Goal: Participate in discussion: Engage in conversation with other users on a specific topic

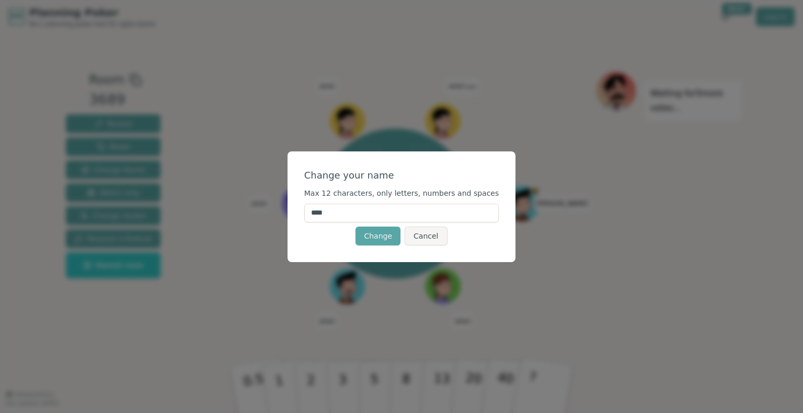
click at [266, 206] on div "Change your name Max 12 characters, only letters, numbers and spaces **** Chang…" at bounding box center [401, 206] width 803 height 413
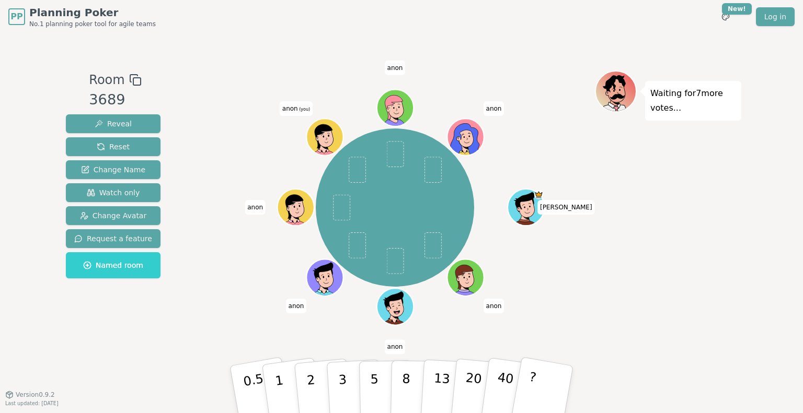
click at [290, 306] on span "anon" at bounding box center [296, 306] width 21 height 15
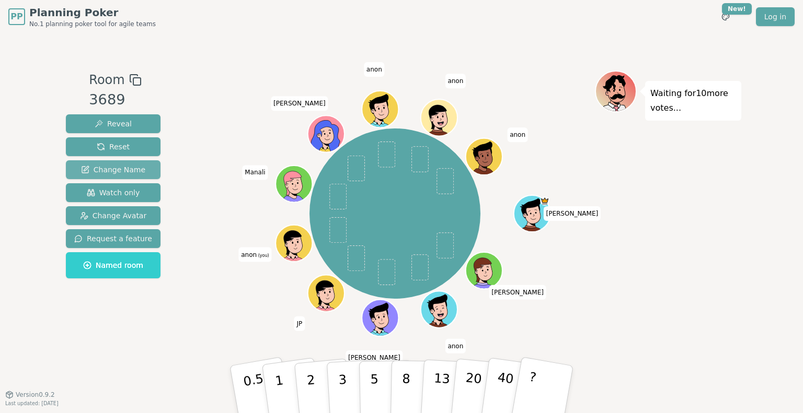
click at [107, 174] on span "Change Name" at bounding box center [113, 170] width 64 height 10
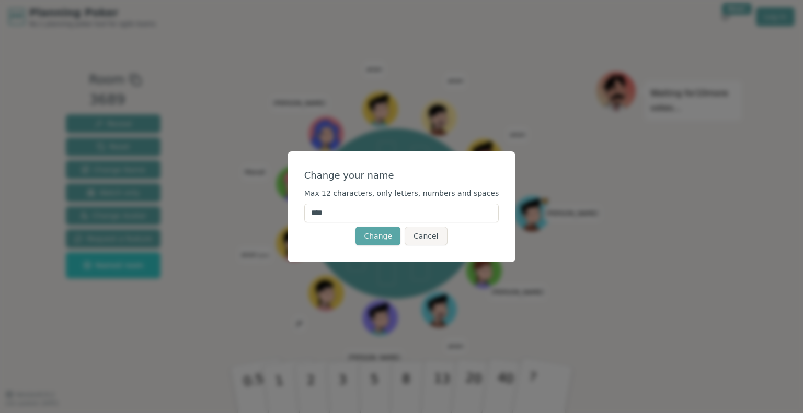
drag, startPoint x: 281, startPoint y: 205, endPoint x: 242, endPoint y: 204, distance: 39.2
click at [242, 205] on div "Change your name Max 12 characters, only letters, numbers and spaces **** Chang…" at bounding box center [401, 206] width 803 height 413
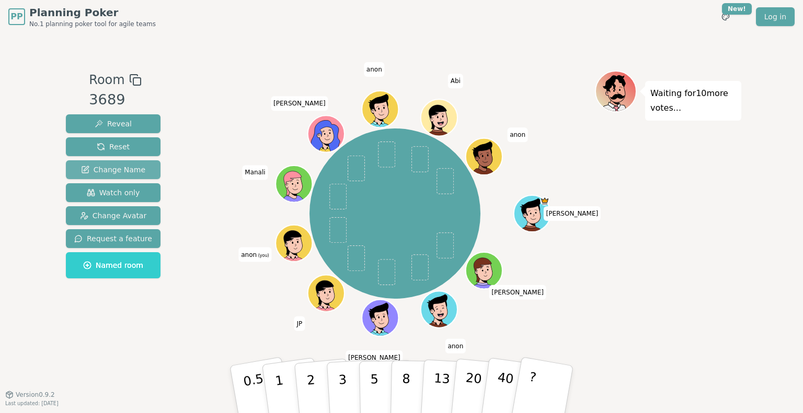
click at [122, 169] on span "Change Name" at bounding box center [113, 170] width 64 height 10
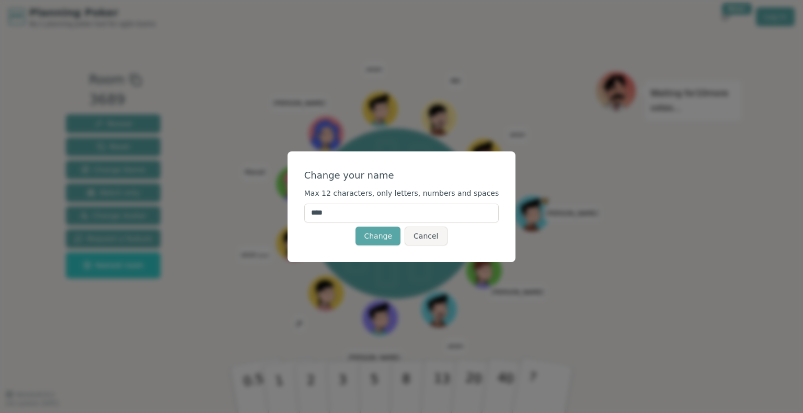
click at [373, 213] on input "****" at bounding box center [401, 213] width 195 height 19
type input "*"
type input "*****"
click button "Change" at bounding box center [377, 236] width 45 height 19
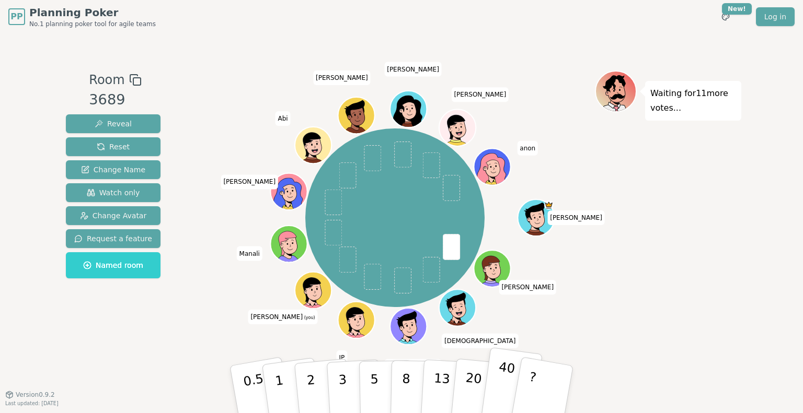
click at [504, 382] on p "40" at bounding box center [504, 389] width 24 height 58
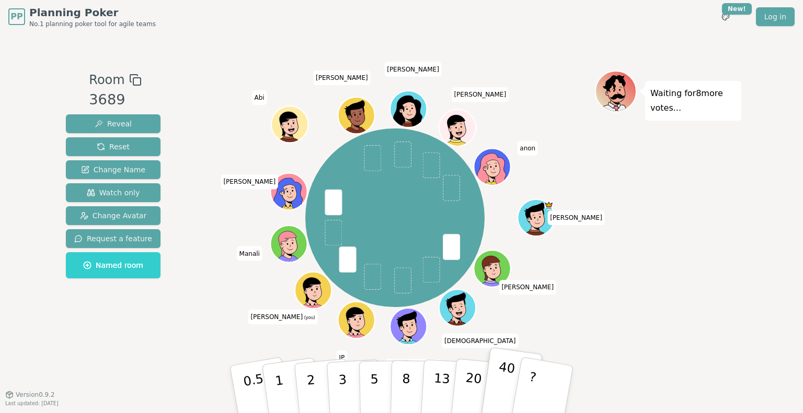
click at [504, 373] on p "40" at bounding box center [504, 389] width 24 height 58
click at [503, 378] on p "40" at bounding box center [504, 389] width 24 height 58
click at [548, 386] on button "?" at bounding box center [542, 390] width 65 height 86
click at [548, 388] on button "?" at bounding box center [542, 390] width 65 height 86
click at [502, 376] on p "40" at bounding box center [504, 389] width 24 height 58
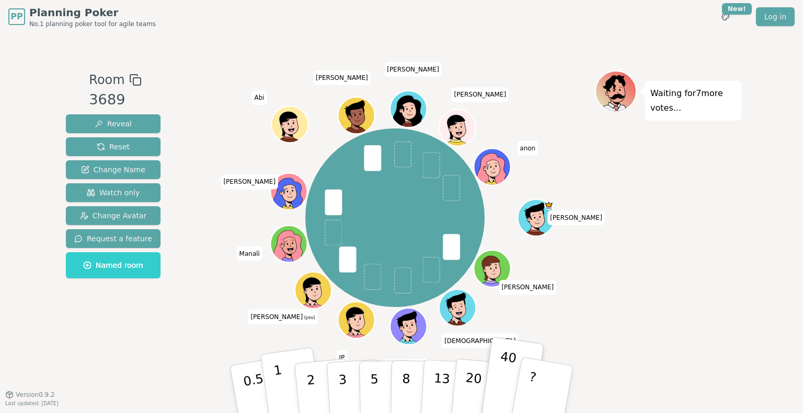
click at [271, 386] on button "1" at bounding box center [291, 390] width 62 height 85
click at [252, 386] on p "0.5" at bounding box center [254, 390] width 29 height 59
click at [373, 387] on p "5" at bounding box center [374, 390] width 9 height 56
click at [546, 393] on button "?" at bounding box center [542, 390] width 65 height 86
click at [505, 383] on p "40" at bounding box center [504, 389] width 24 height 58
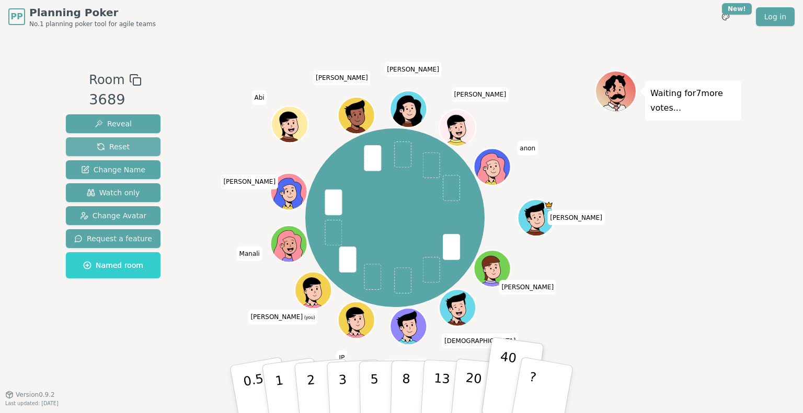
click at [114, 147] on span "Reset" at bounding box center [113, 147] width 33 height 10
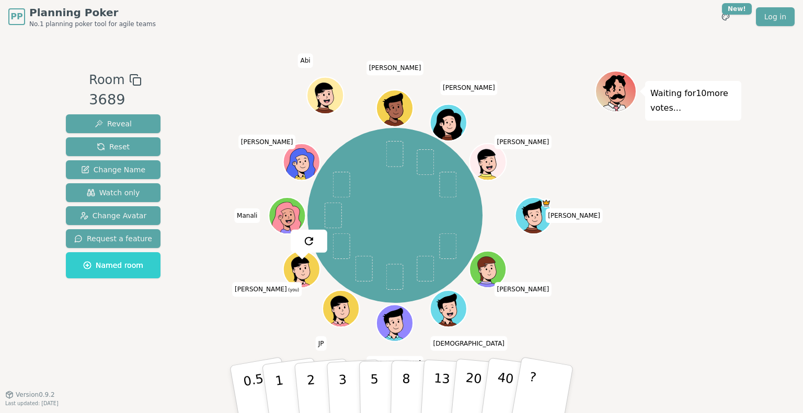
click at [658, 319] on div "Waiting for 10 more votes..." at bounding box center [668, 214] width 146 height 287
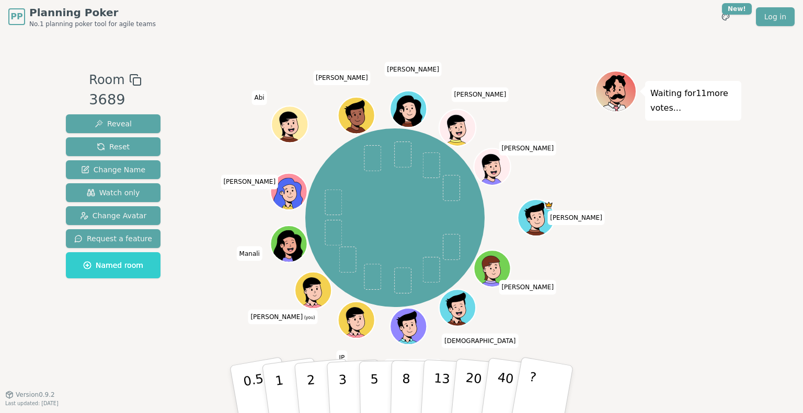
click at [308, 296] on icon at bounding box center [315, 295] width 18 height 5
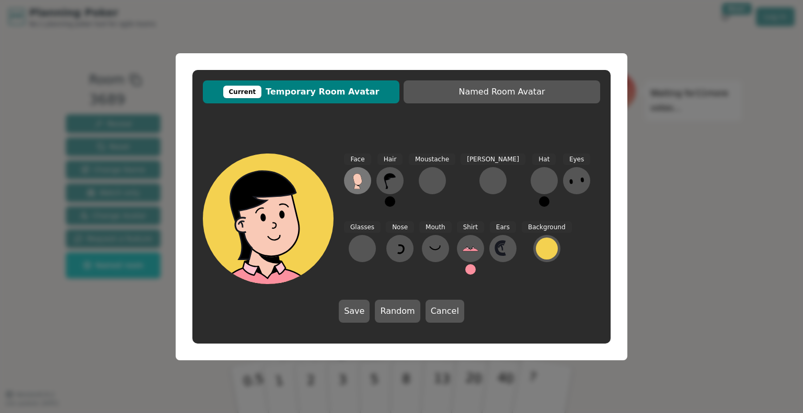
click at [364, 183] on icon at bounding box center [357, 180] width 17 height 17
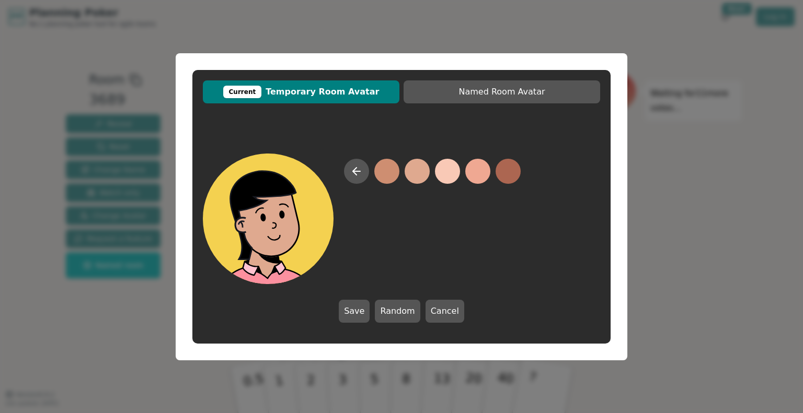
click at [417, 173] on button at bounding box center [417, 171] width 25 height 25
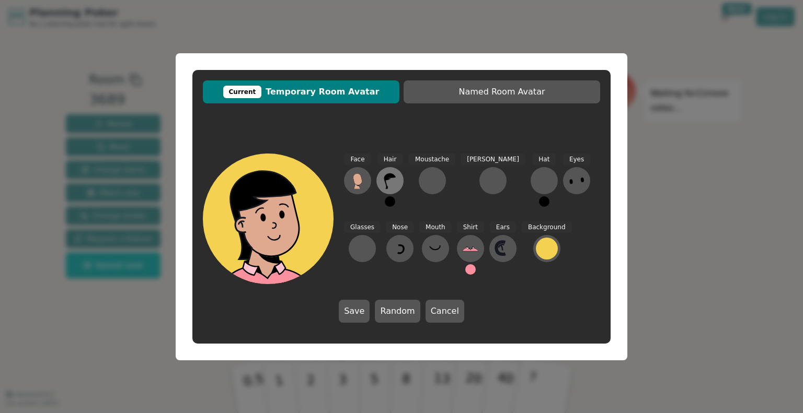
click at [397, 179] on button at bounding box center [389, 180] width 27 height 27
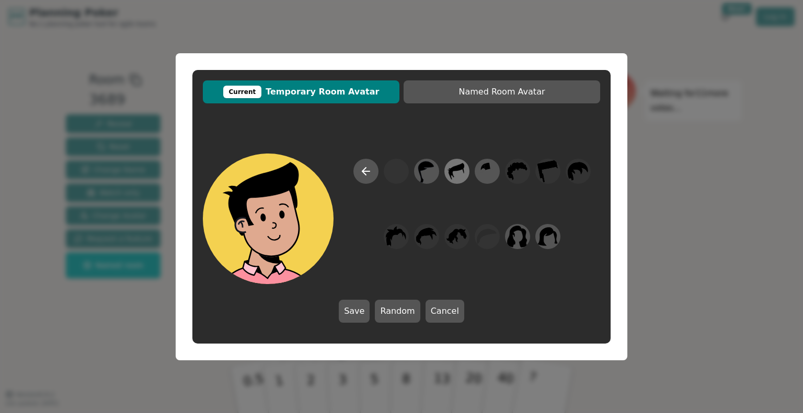
click at [451, 169] on icon at bounding box center [457, 171] width 16 height 17
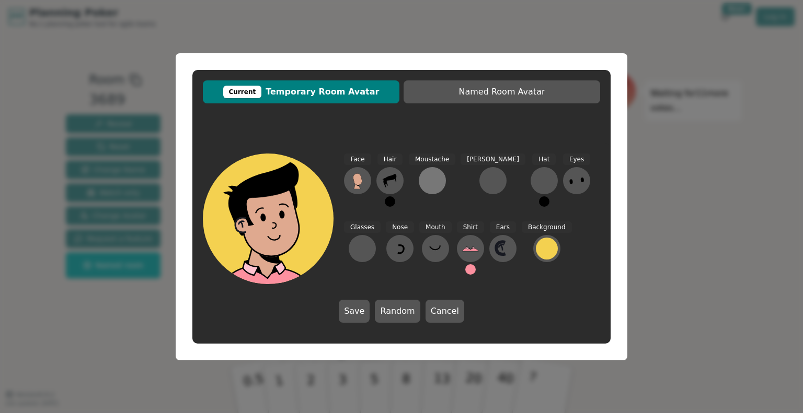
click at [433, 182] on div at bounding box center [432, 180] width 17 height 17
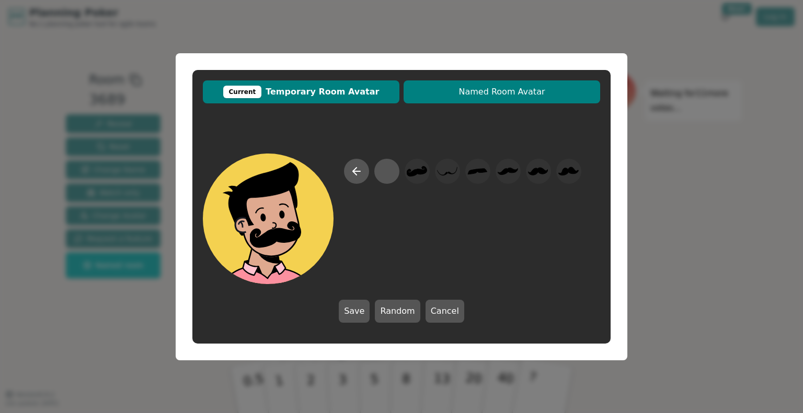
click at [527, 95] on span "Named Room Avatar" at bounding box center [502, 92] width 186 height 13
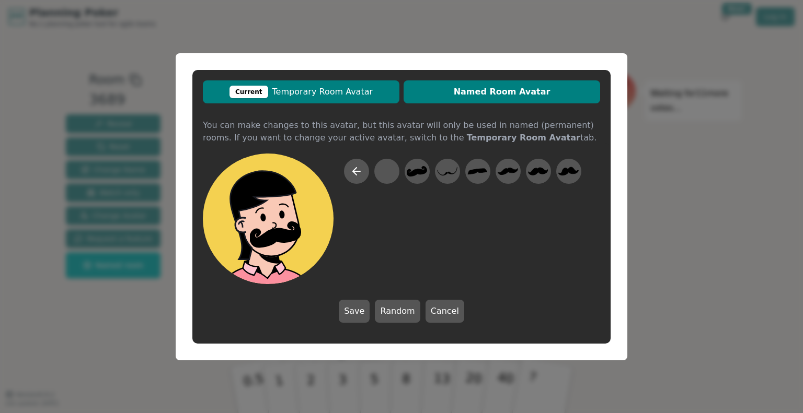
click at [333, 89] on span "Current Temporary Room Avatar" at bounding box center [301, 92] width 186 height 13
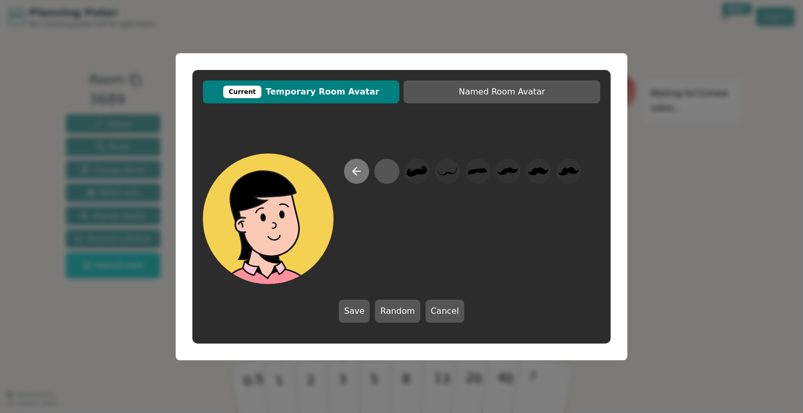
click at [345, 167] on button at bounding box center [356, 171] width 25 height 25
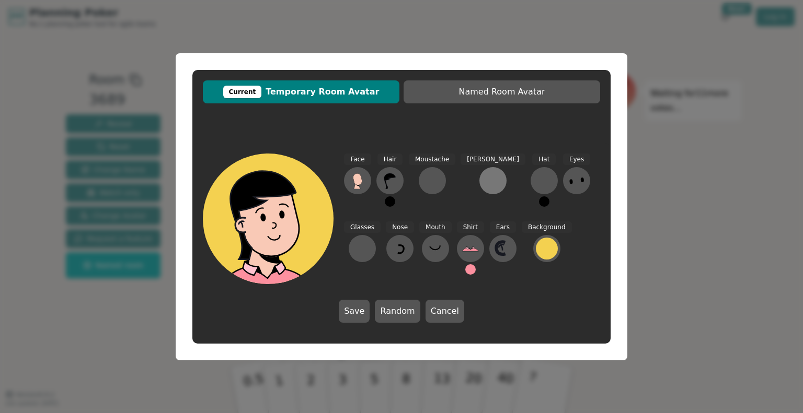
click at [485, 181] on div at bounding box center [493, 180] width 17 height 17
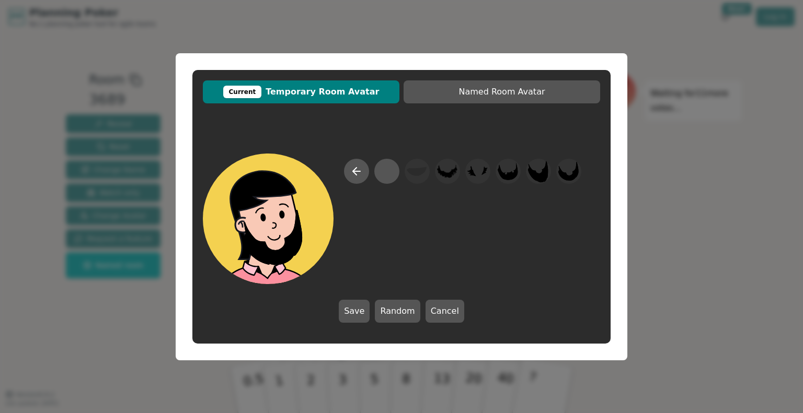
click at [583, 177] on div at bounding box center [401, 219] width 397 height 131
click at [359, 174] on icon at bounding box center [356, 171] width 13 height 13
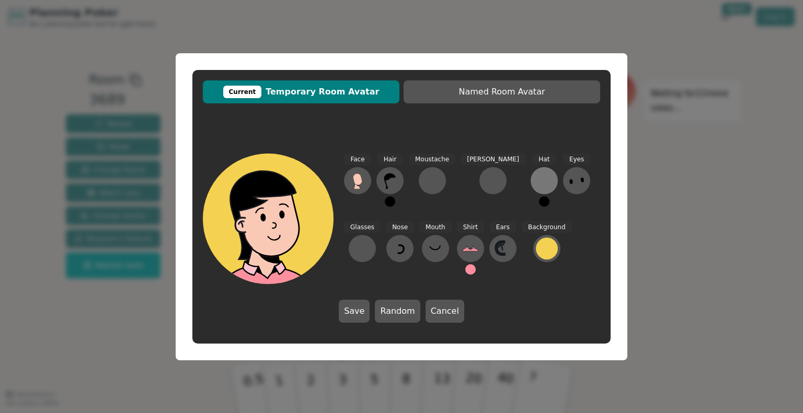
click at [536, 179] on div at bounding box center [544, 180] width 17 height 17
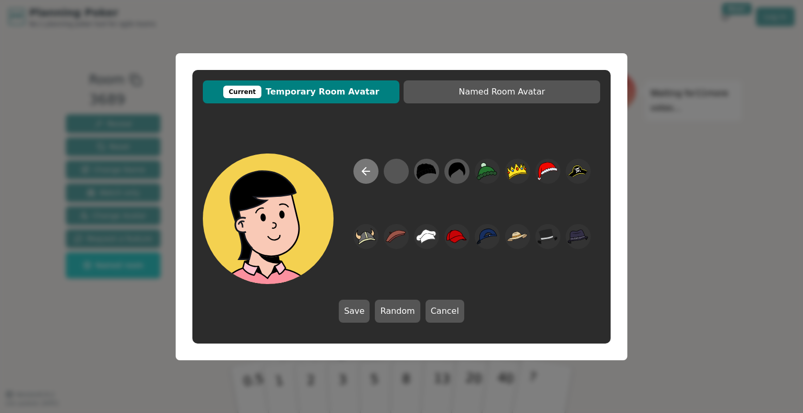
click at [358, 175] on button at bounding box center [365, 171] width 25 height 25
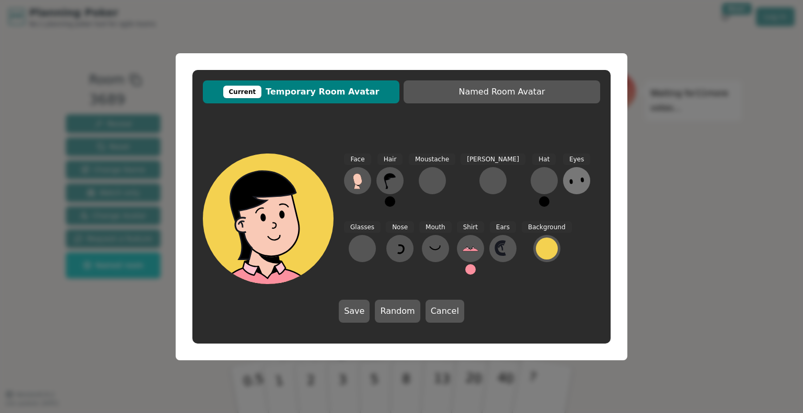
click at [568, 183] on icon at bounding box center [576, 180] width 17 height 17
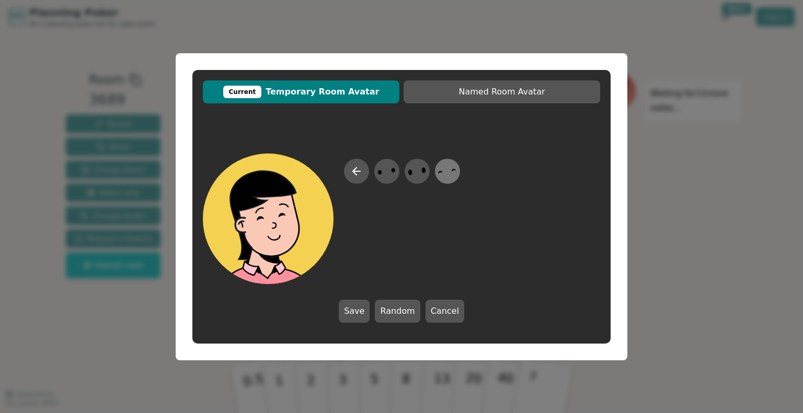
click at [447, 169] on icon at bounding box center [447, 171] width 20 height 24
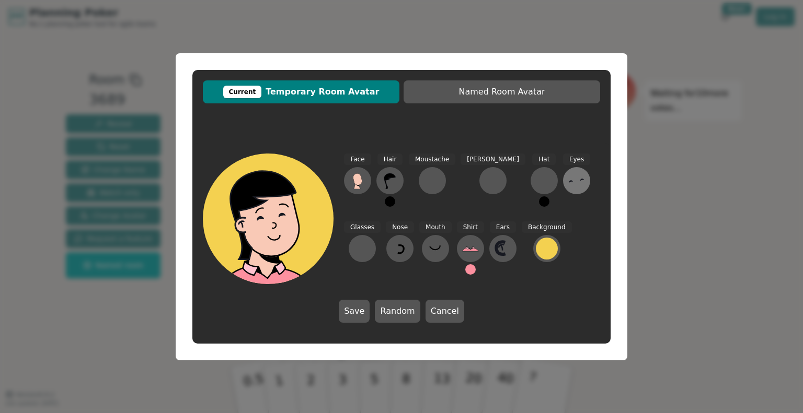
click at [563, 179] on button at bounding box center [576, 180] width 27 height 27
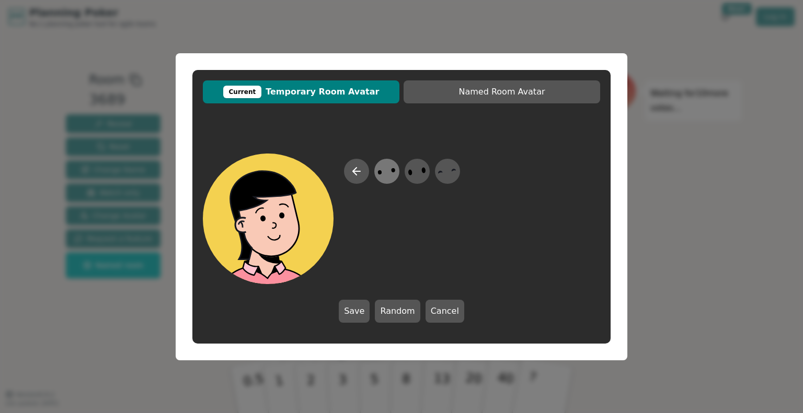
click at [396, 171] on icon at bounding box center [386, 171] width 20 height 24
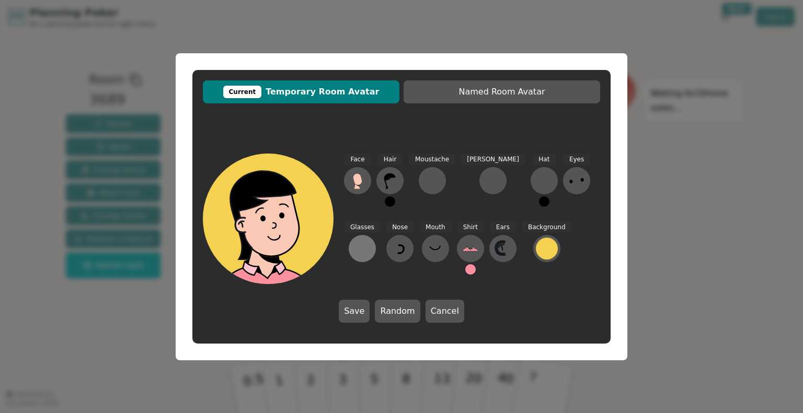
click at [376, 235] on button at bounding box center [362, 248] width 27 height 27
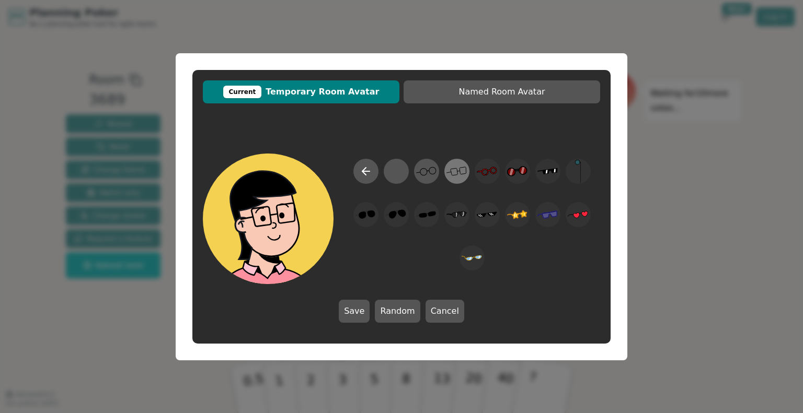
click at [464, 172] on icon at bounding box center [456, 171] width 20 height 24
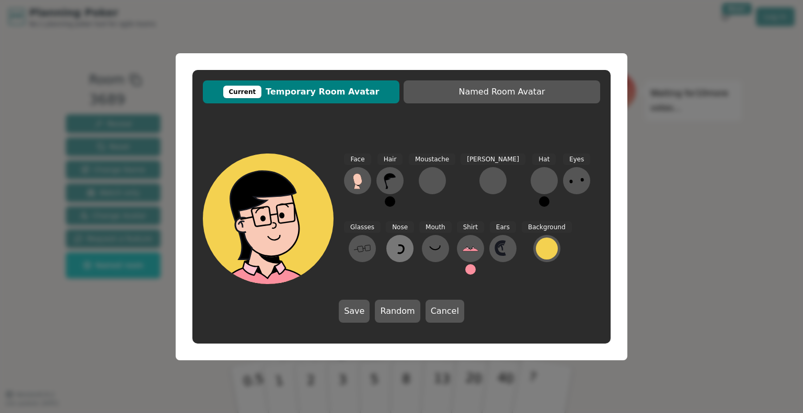
click at [392, 245] on icon at bounding box center [400, 248] width 17 height 17
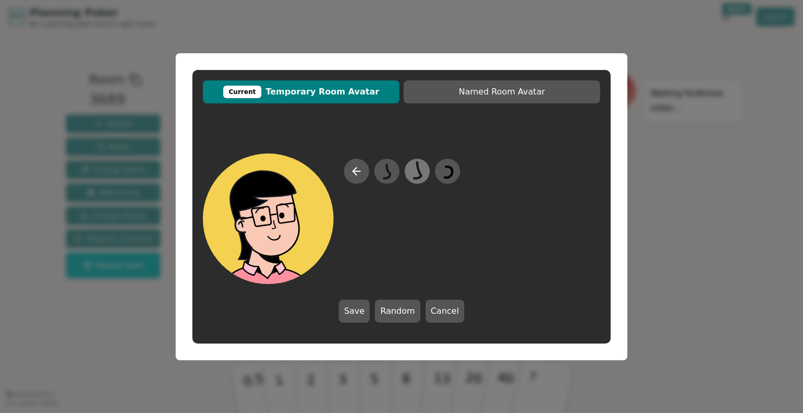
click at [422, 175] on icon at bounding box center [417, 171] width 20 height 24
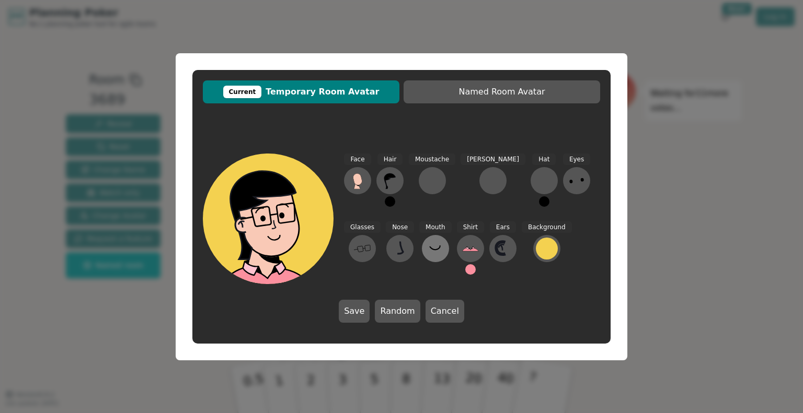
click at [427, 246] on icon at bounding box center [435, 248] width 17 height 17
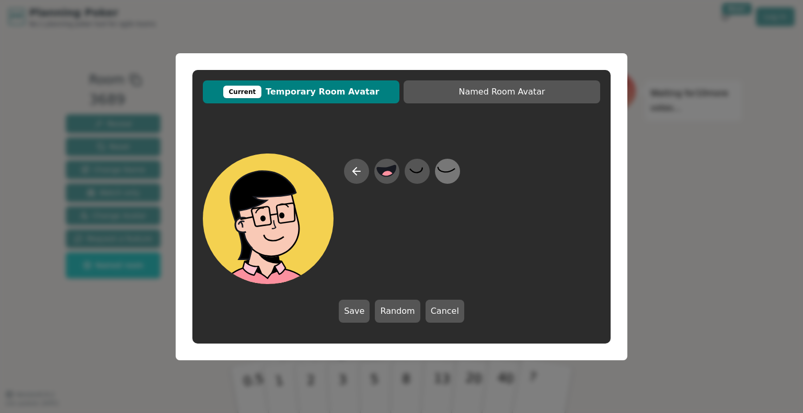
click at [445, 173] on icon at bounding box center [447, 171] width 20 height 24
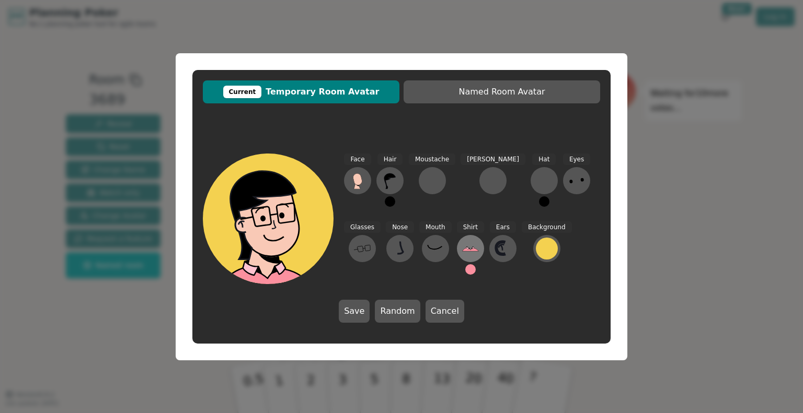
click at [462, 250] on icon at bounding box center [470, 249] width 16 height 3
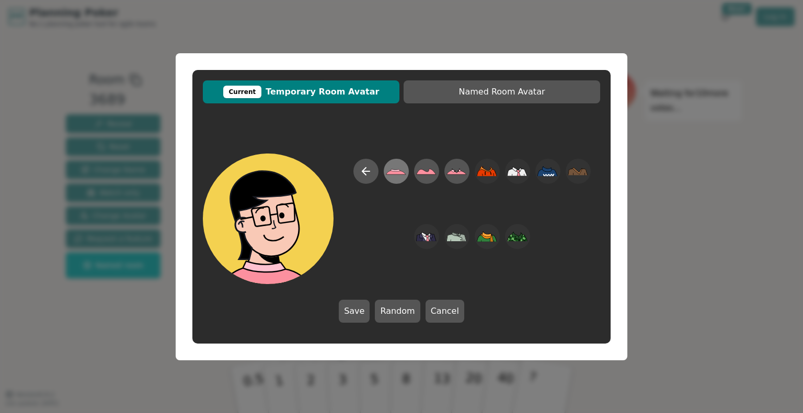
click at [392, 172] on icon at bounding box center [396, 172] width 20 height 5
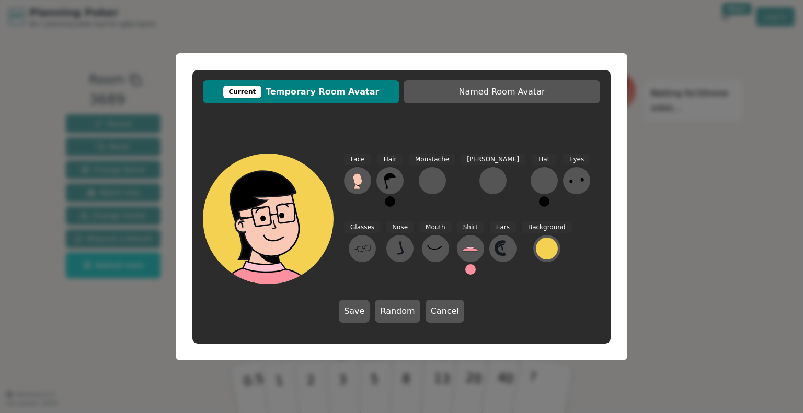
click at [465, 267] on button at bounding box center [470, 269] width 10 height 10
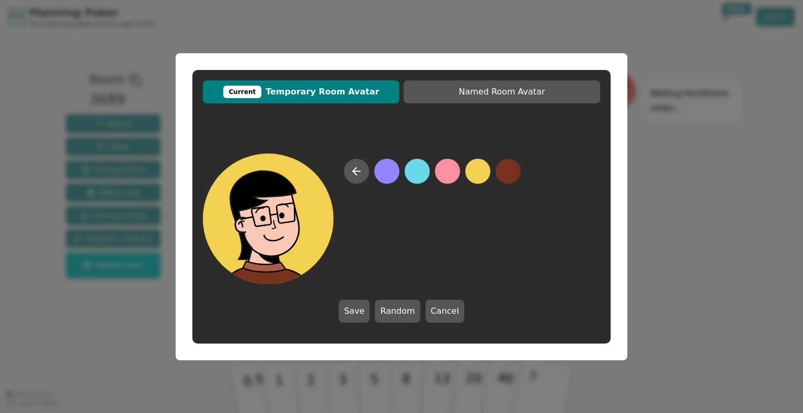
click at [506, 175] on button at bounding box center [508, 171] width 25 height 25
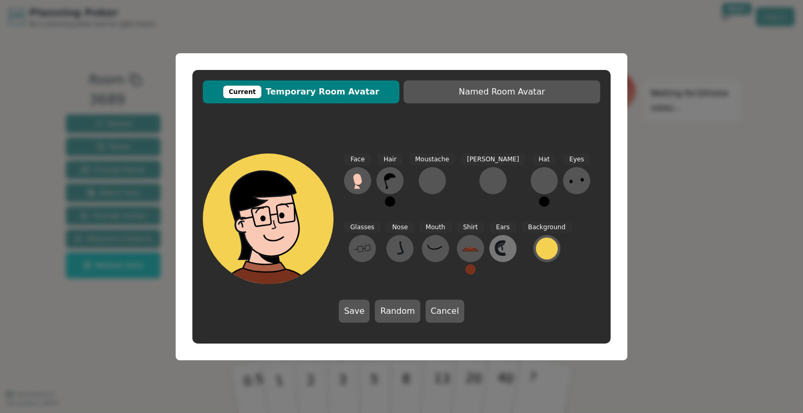
click at [500, 250] on icon at bounding box center [501, 248] width 2 height 5
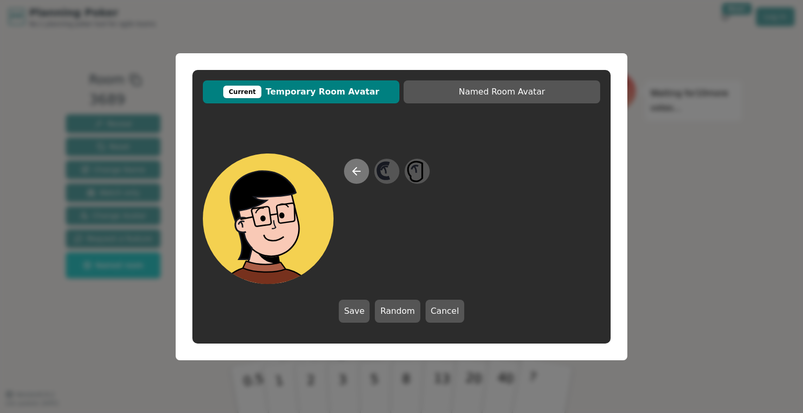
click at [350, 173] on icon at bounding box center [356, 171] width 13 height 13
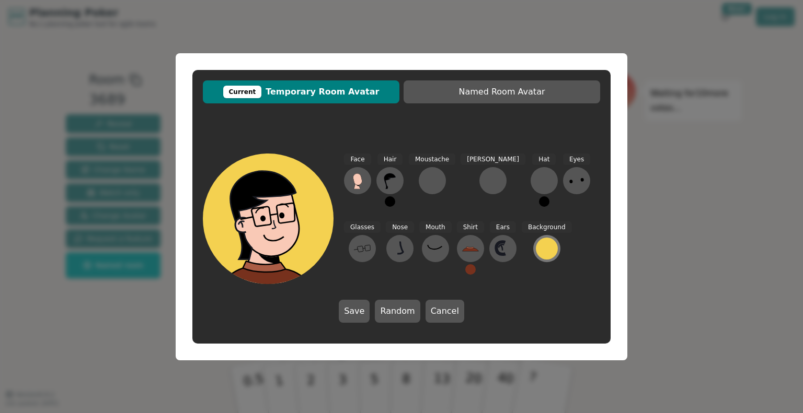
click at [536, 252] on div at bounding box center [547, 249] width 22 height 22
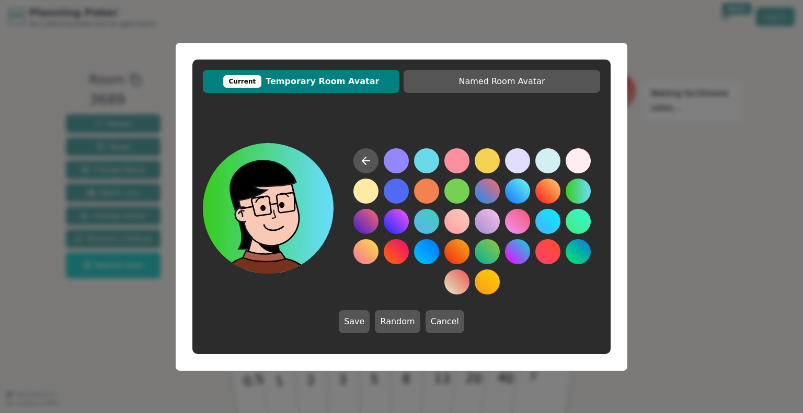
click at [577, 189] on button at bounding box center [578, 191] width 25 height 25
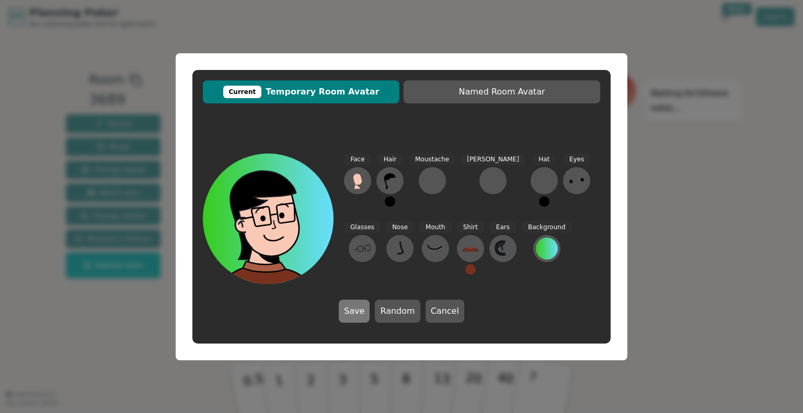
click at [364, 314] on button "Save" at bounding box center [354, 311] width 31 height 23
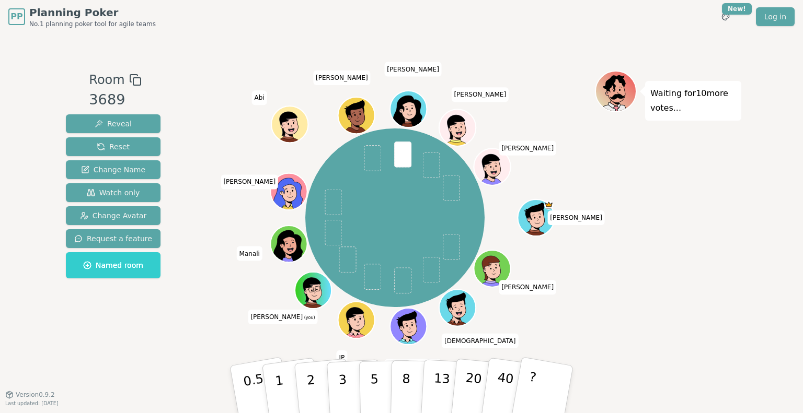
click at [318, 296] on icon at bounding box center [315, 296] width 18 height 6
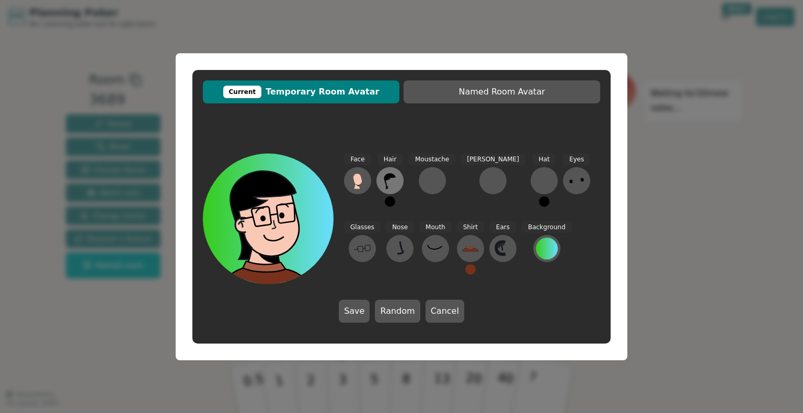
click at [387, 182] on icon at bounding box center [390, 180] width 17 height 17
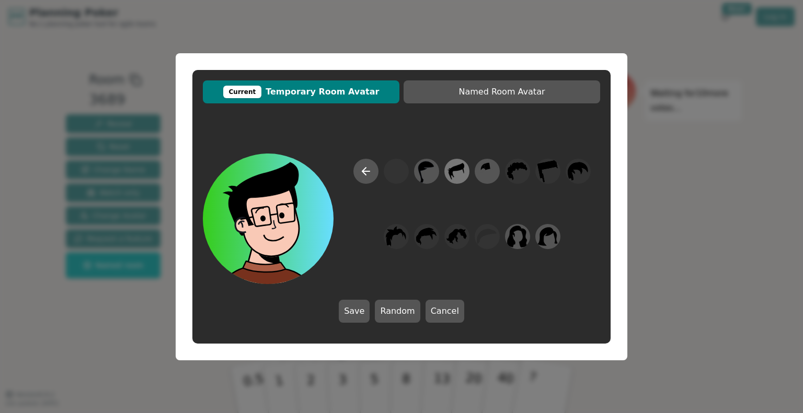
click at [455, 170] on icon at bounding box center [457, 171] width 16 height 17
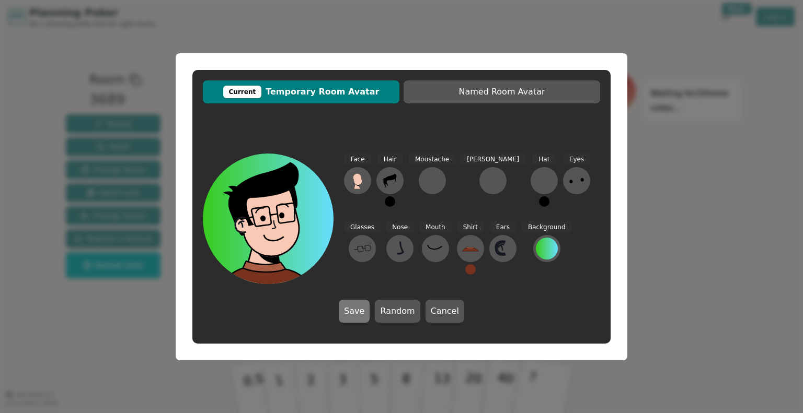
click at [355, 313] on button "Save" at bounding box center [354, 311] width 31 height 23
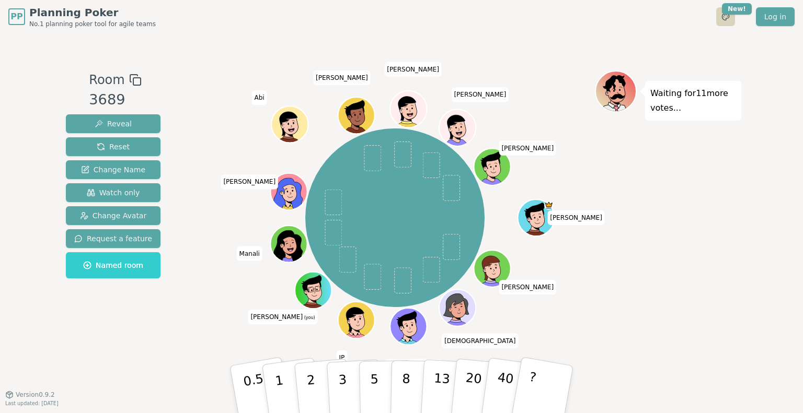
click at [727, 17] on html "PP Planning Poker No.1 planning poker tool for agile teams Toggle theme New! Lo…" at bounding box center [401, 206] width 803 height 413
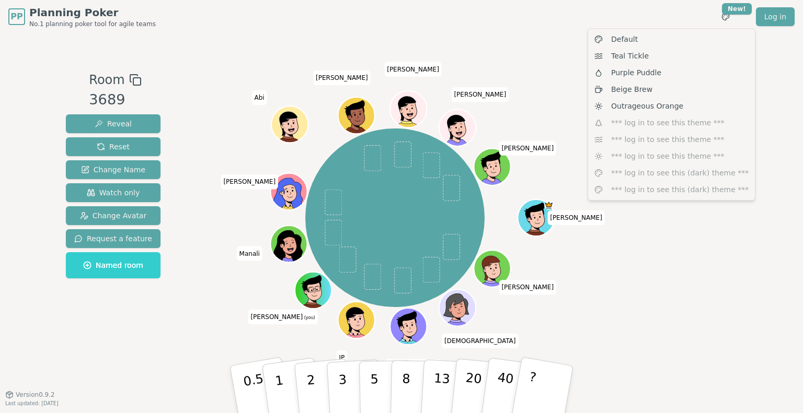
click at [607, 24] on html "PP Planning Poker No.1 planning poker tool for agile teams Toggle theme New! Lo…" at bounding box center [401, 206] width 803 height 413
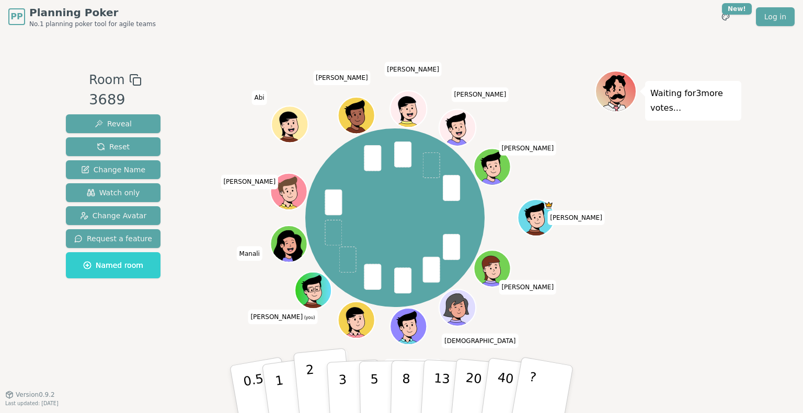
click at [316, 383] on button "2" at bounding box center [323, 390] width 60 height 83
click at [338, 390] on button "3" at bounding box center [354, 390] width 57 height 82
click at [314, 381] on button "2" at bounding box center [323, 390] width 60 height 83
click at [309, 387] on p "2" at bounding box center [312, 391] width 14 height 57
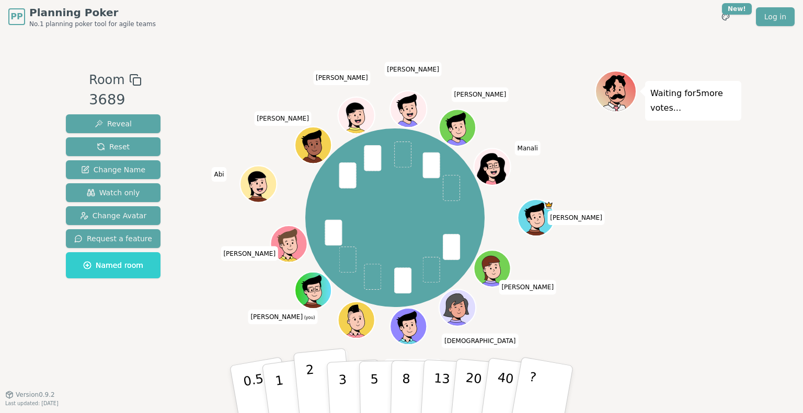
click at [314, 385] on p "2" at bounding box center [312, 391] width 14 height 57
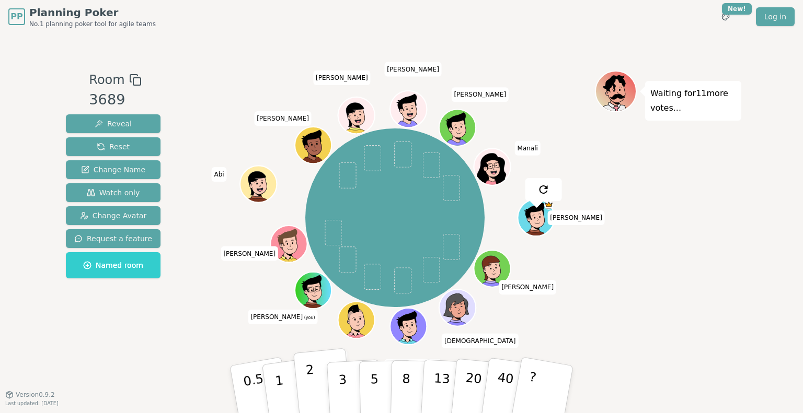
click at [316, 390] on button "2" at bounding box center [323, 390] width 60 height 83
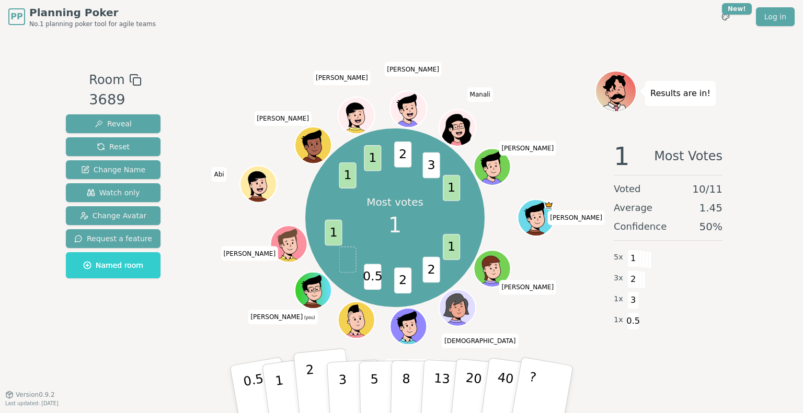
click at [312, 382] on p "2" at bounding box center [312, 391] width 14 height 57
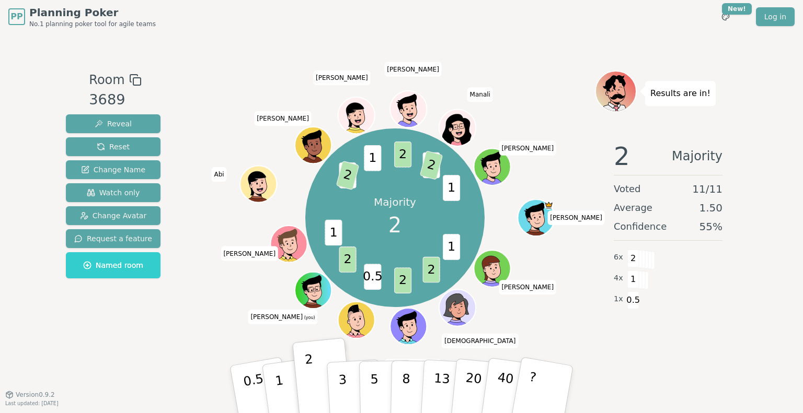
click at [617, 344] on div "Results are in! 2 Majority Voted 11 / 11 Average 1.50 Confidence 55 % 6 x 2 4 x…" at bounding box center [668, 214] width 146 height 287
click at [667, 361] on div "Room 3689 Reveal Reset Change Name Watch only Change Avatar Request a feature N…" at bounding box center [402, 213] width 680 height 361
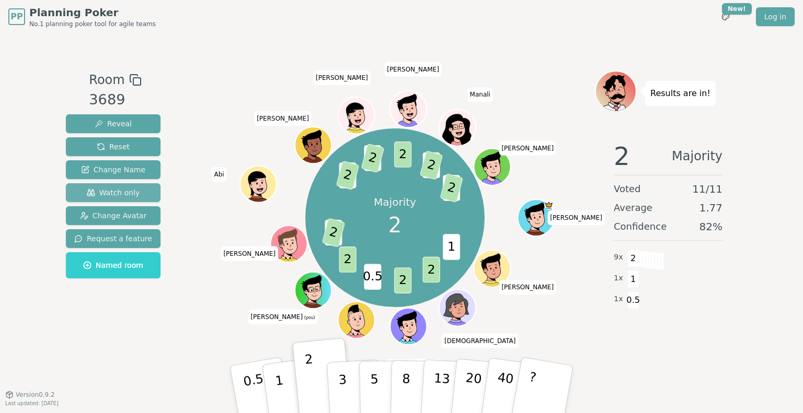
click at [96, 191] on span "Watch only" at bounding box center [113, 193] width 53 height 10
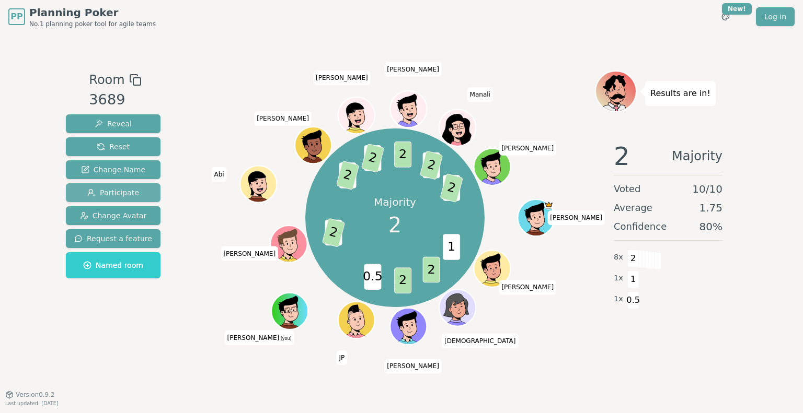
click at [96, 191] on span "Participate" at bounding box center [113, 193] width 52 height 10
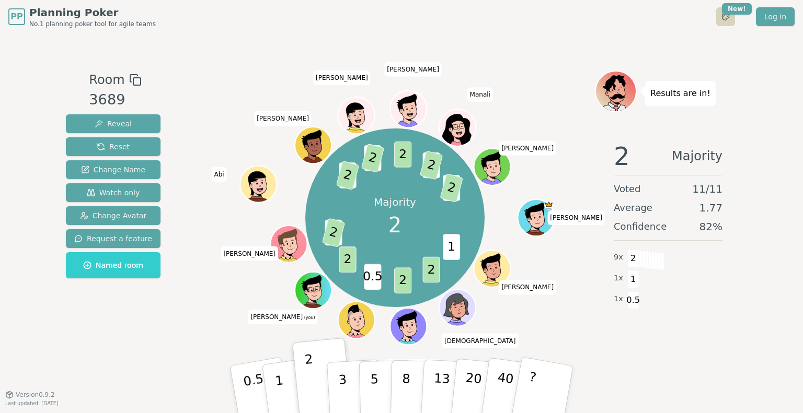
click at [721, 21] on html "PP Planning Poker No.1 planning poker tool for agile teams Toggle theme New! Lo…" at bounding box center [401, 206] width 803 height 413
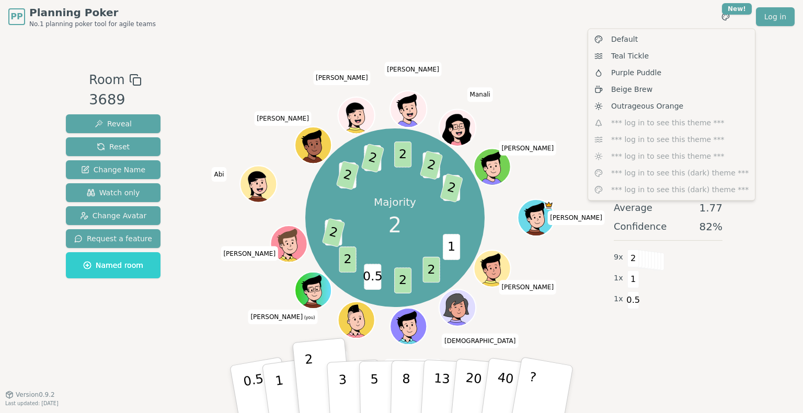
click at [732, 356] on html "PP Planning Poker No.1 planning poker tool for agile teams Toggle theme New! Lo…" at bounding box center [401, 206] width 803 height 413
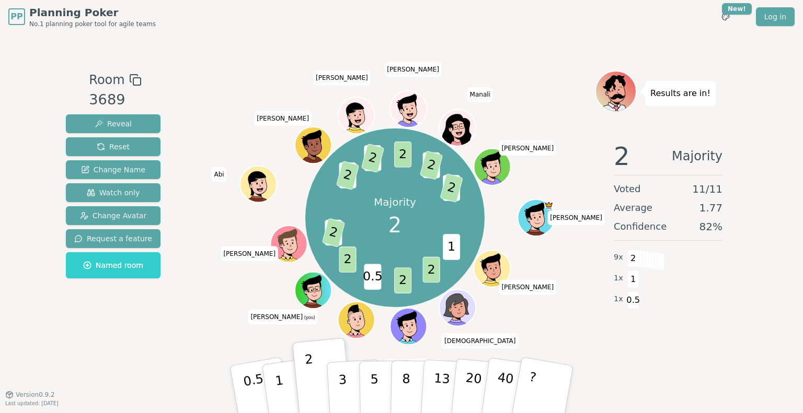
drag, startPoint x: 692, startPoint y: 281, endPoint x: 678, endPoint y: 309, distance: 31.6
drag, startPoint x: 678, startPoint y: 309, endPoint x: 723, endPoint y: 363, distance: 70.5
click at [723, 363] on div "Room 3689 Reveal Reset Change Name Watch only Change Avatar Request a feature N…" at bounding box center [402, 213] width 680 height 361
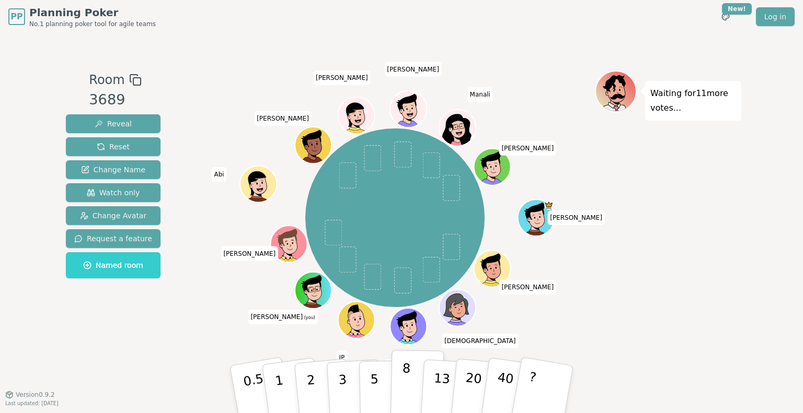
click at [392, 390] on button "8" at bounding box center [417, 389] width 54 height 79
click at [367, 378] on button "5" at bounding box center [386, 389] width 54 height 79
click at [370, 385] on p "5" at bounding box center [374, 390] width 9 height 56
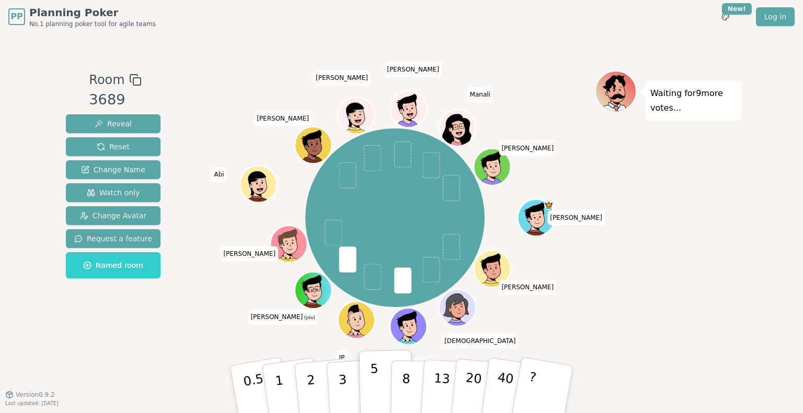
click at [371, 386] on p "5" at bounding box center [374, 390] width 9 height 56
click at [372, 386] on p "5" at bounding box center [374, 390] width 9 height 56
click at [347, 385] on button "3" at bounding box center [354, 390] width 57 height 82
click at [351, 387] on button "3" at bounding box center [354, 390] width 57 height 82
click at [348, 397] on button "3" at bounding box center [354, 390] width 57 height 82
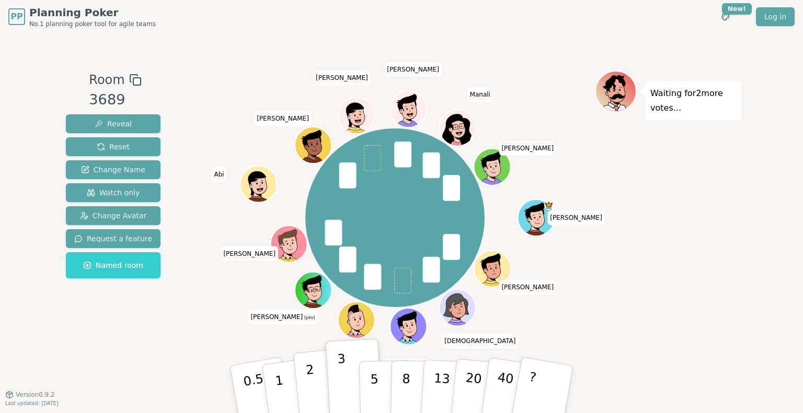
click at [301, 390] on button "2" at bounding box center [323, 390] width 60 height 83
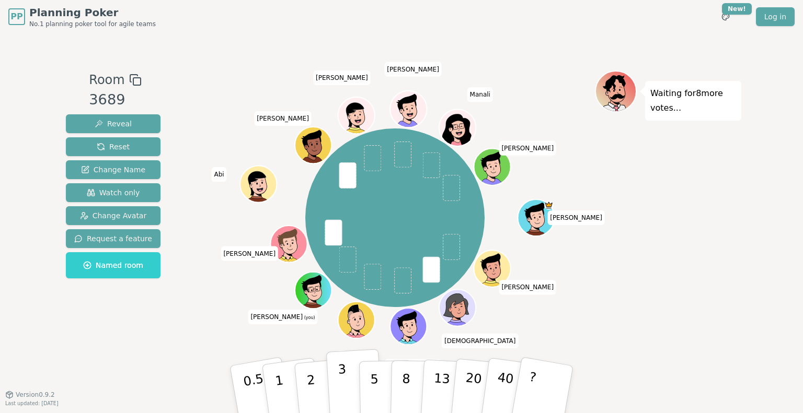
click at [347, 377] on button "3" at bounding box center [354, 390] width 57 height 82
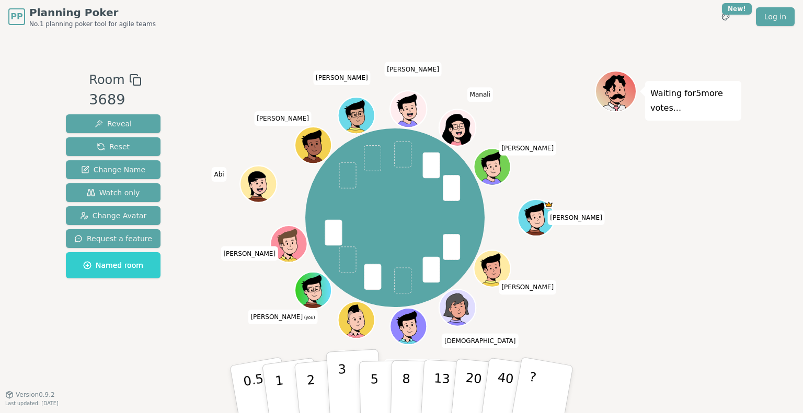
click at [350, 378] on button "3" at bounding box center [354, 390] width 57 height 82
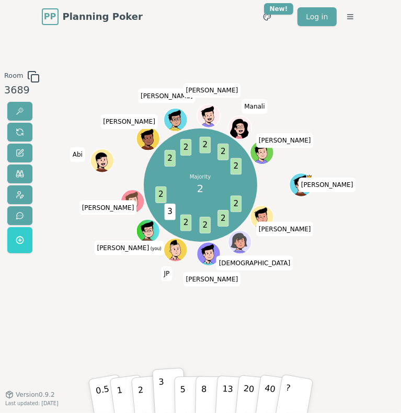
click at [291, 343] on div "Majority 2 2 2 2 2 3 2 2 2 2 2 2 [PERSON_NAME] [PERSON_NAME] [PERSON_NAME] (you…" at bounding box center [200, 214] width 211 height 287
drag, startPoint x: 48, startPoint y: 281, endPoint x: 26, endPoint y: 291, distance: 24.3
click at [26, 291] on div "Room 3689" at bounding box center [20, 214] width 40 height 287
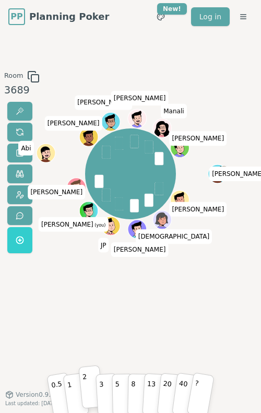
click at [82, 389] on button "2" at bounding box center [90, 386] width 25 height 43
click at [65, 384] on button "1" at bounding box center [75, 387] width 26 height 44
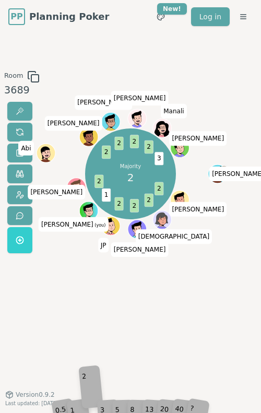
click at [86, 388] on div "2" at bounding box center [91, 392] width 19 height 33
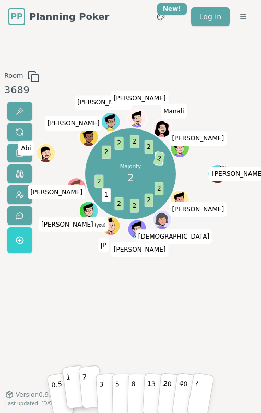
click at [89, 384] on button "2" at bounding box center [90, 386] width 25 height 43
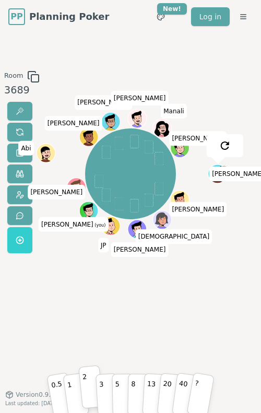
click at [88, 389] on button "2" at bounding box center [90, 386] width 25 height 43
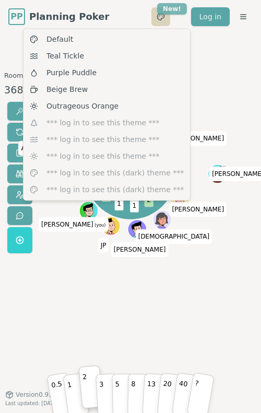
click at [163, 11] on html "PP Planning Poker No.1 planning poker tool for agile teams Toggle theme New! Lo…" at bounding box center [130, 206] width 261 height 413
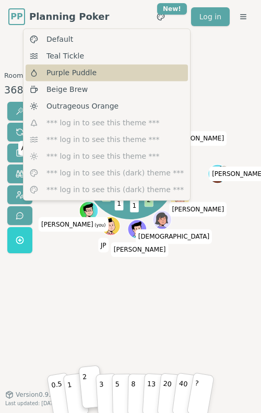
click at [88, 64] on div "Purple Puddle" at bounding box center [107, 72] width 163 height 17
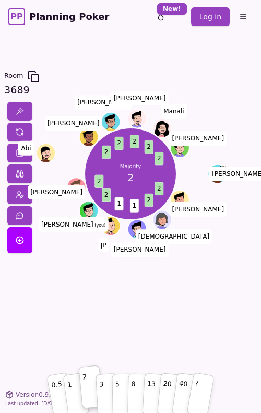
click at [138, 60] on div "Room 3689 Majority 2 2 2 1 1 2 2 2 2 2 2 2 [PERSON_NAME] [PERSON_NAME] [PERSON_…" at bounding box center [130, 213] width 261 height 361
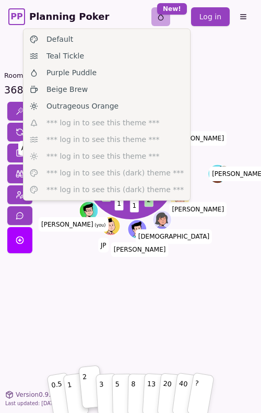
click at [164, 19] on html "PP Planning Poker No.1 planning poker tool for agile teams Toggle theme New! Lo…" at bounding box center [130, 206] width 261 height 413
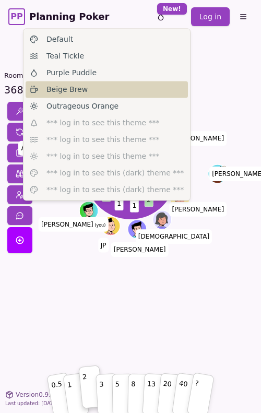
click at [120, 94] on div "Beige Brew" at bounding box center [107, 89] width 163 height 17
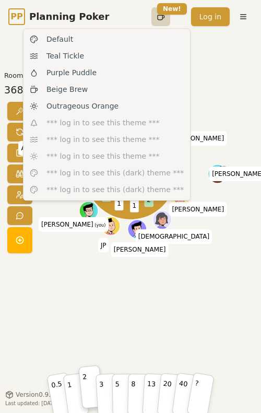
click at [164, 18] on html "PP Planning Poker No.1 planning poker tool for agile teams Toggle theme New! Lo…" at bounding box center [130, 206] width 261 height 413
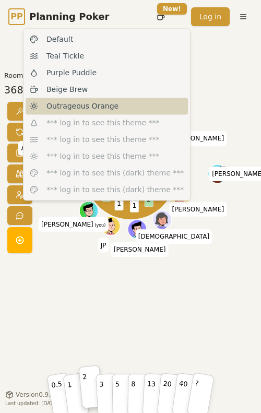
click at [116, 110] on div "Outrageous Orange" at bounding box center [107, 106] width 163 height 17
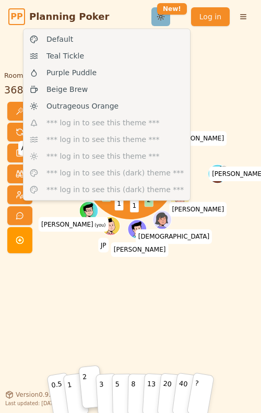
click at [159, 20] on html "PP Planning Poker No.1 planning poker tool for agile teams Toggle theme New! Lo…" at bounding box center [130, 206] width 261 height 413
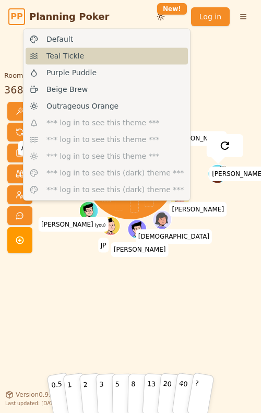
click at [63, 51] on span "Teal Tickle" at bounding box center [66, 56] width 38 height 10
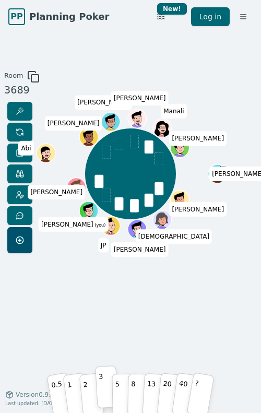
click at [105, 382] on button "3" at bounding box center [107, 387] width 24 height 43
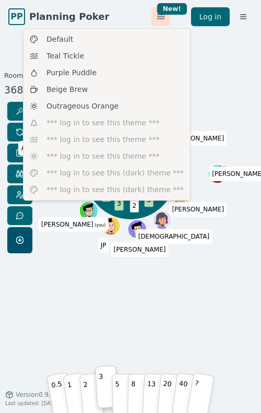
click at [162, 16] on html "PP Planning Poker No.1 planning poker tool for agile teams Toggle theme New! Lo…" at bounding box center [130, 206] width 261 height 413
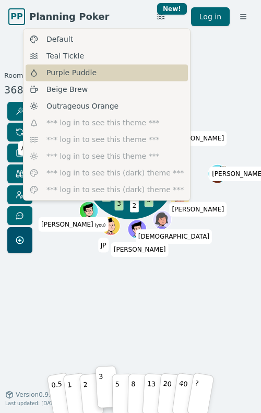
click at [88, 73] on span "Purple Puddle" at bounding box center [72, 72] width 50 height 10
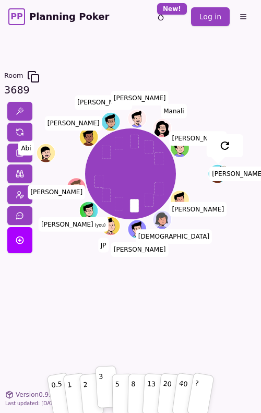
click at [101, 391] on p "3" at bounding box center [101, 388] width 6 height 36
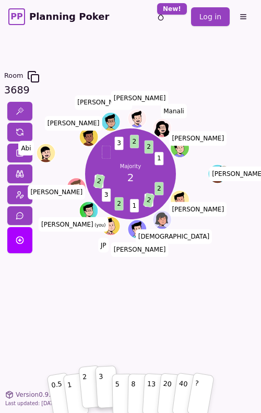
click at [84, 388] on p "2" at bounding box center [86, 388] width 8 height 36
